Goal: Information Seeking & Learning: Learn about a topic

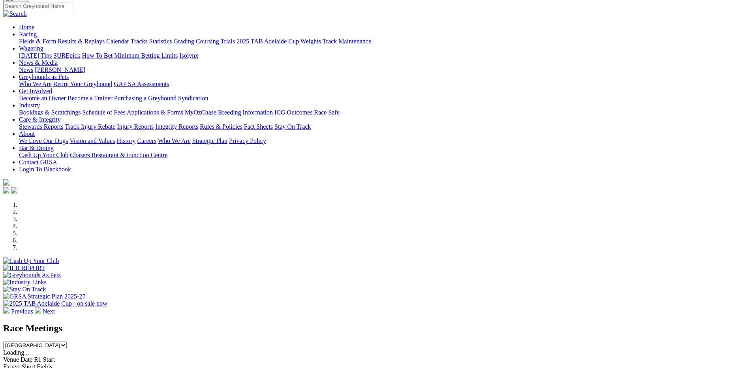
scroll to position [197, 0]
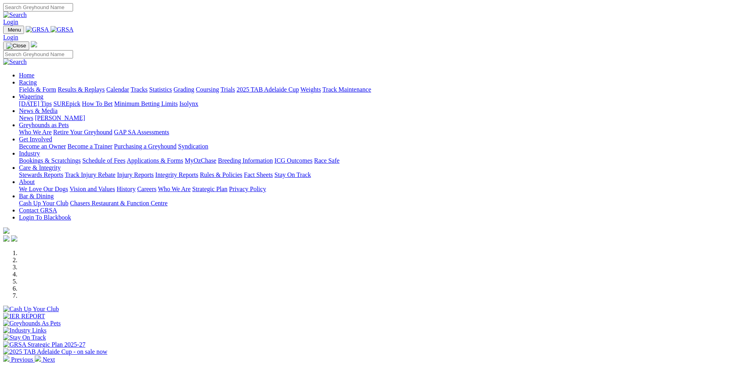
scroll to position [197, 0]
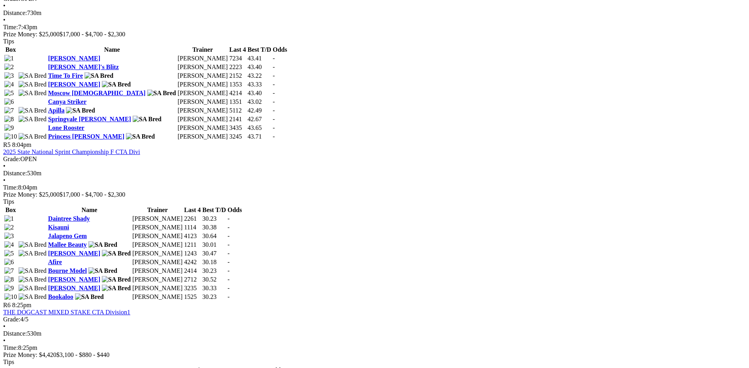
scroll to position [868, 0]
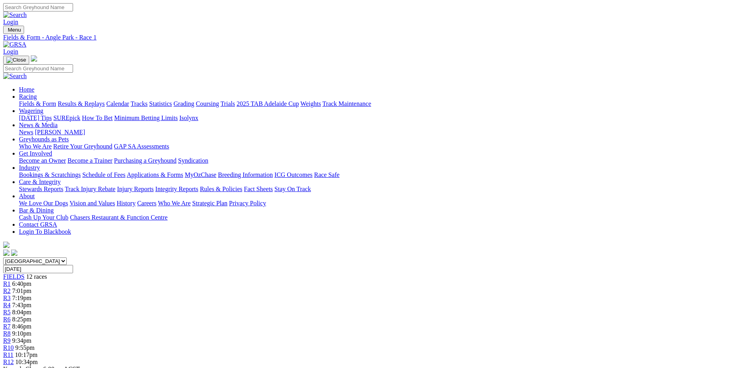
click at [56, 100] on link "Fields & Form" at bounding box center [37, 103] width 37 height 7
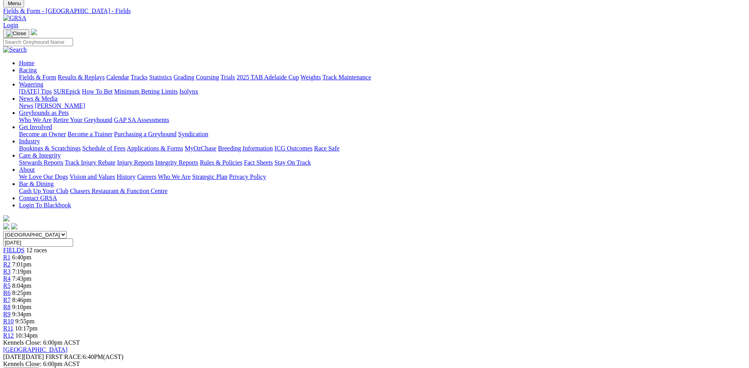
scroll to position [39, 0]
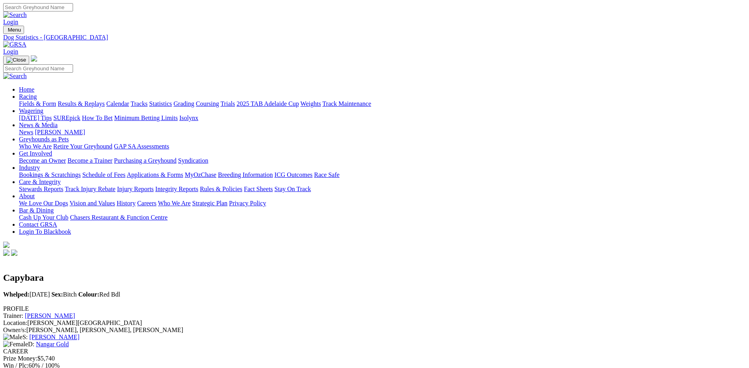
click at [56, 100] on link "Fields & Form" at bounding box center [37, 103] width 37 height 7
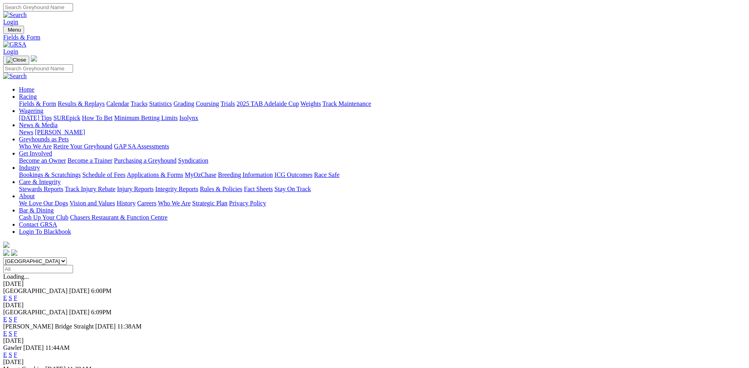
scroll to position [79, 0]
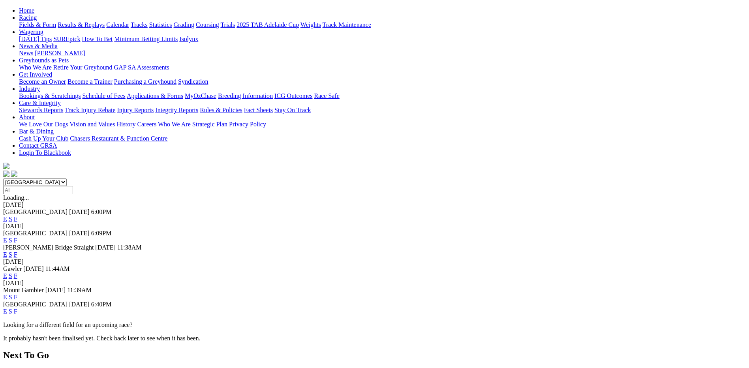
click at [17, 308] on link "F" at bounding box center [16, 311] width 4 height 7
